Goal: Information Seeking & Learning: Find specific fact

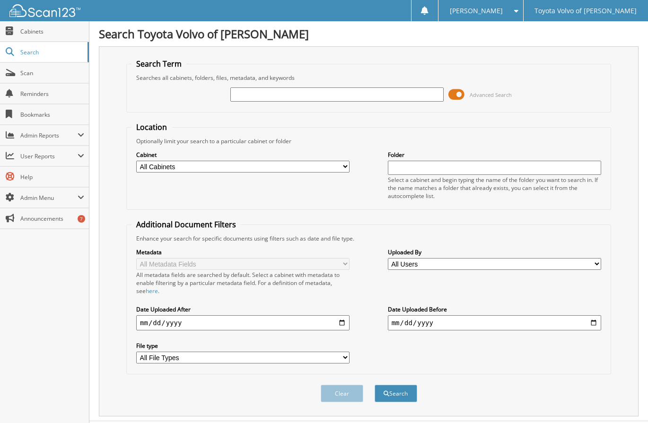
click at [256, 98] on input "text" at bounding box center [336, 95] width 213 height 14
type input "10734"
click at [375, 385] on button "Search" at bounding box center [396, 394] width 43 height 18
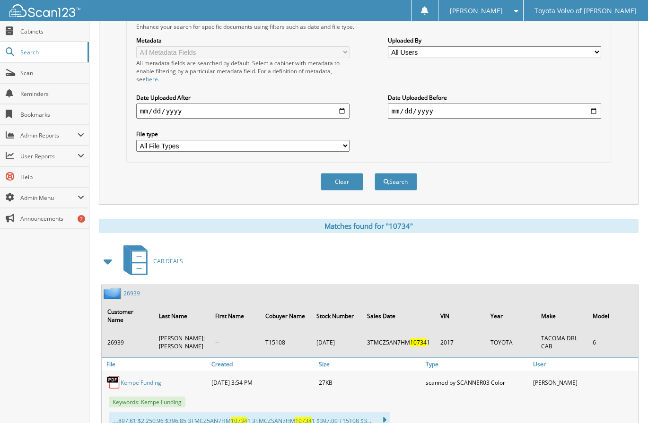
scroll to position [142, 0]
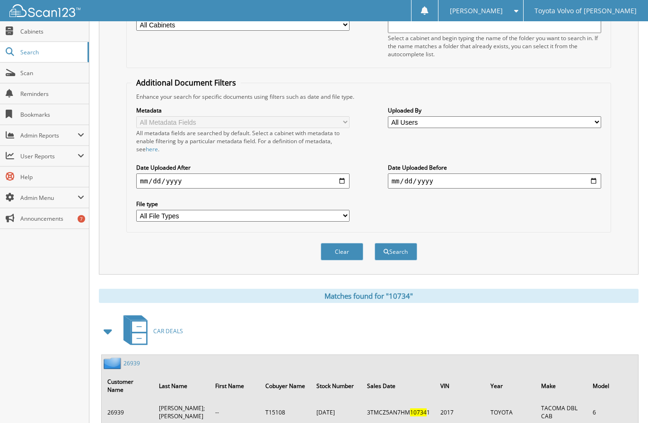
click at [517, 102] on div "Metadata All Metadata Fields All metadata fields are searched by default. Selec…" at bounding box center [369, 164] width 475 height 127
click at [592, 195] on div "Metadata All Metadata Fields All metadata fields are searched by default. Selec…" at bounding box center [369, 164] width 475 height 127
